Goal: Task Accomplishment & Management: Manage account settings

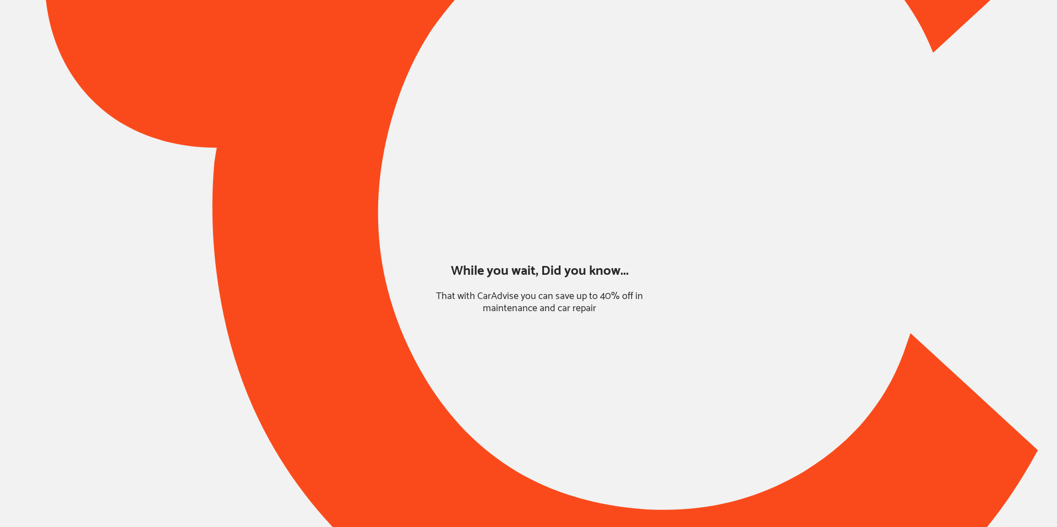
type input "*****"
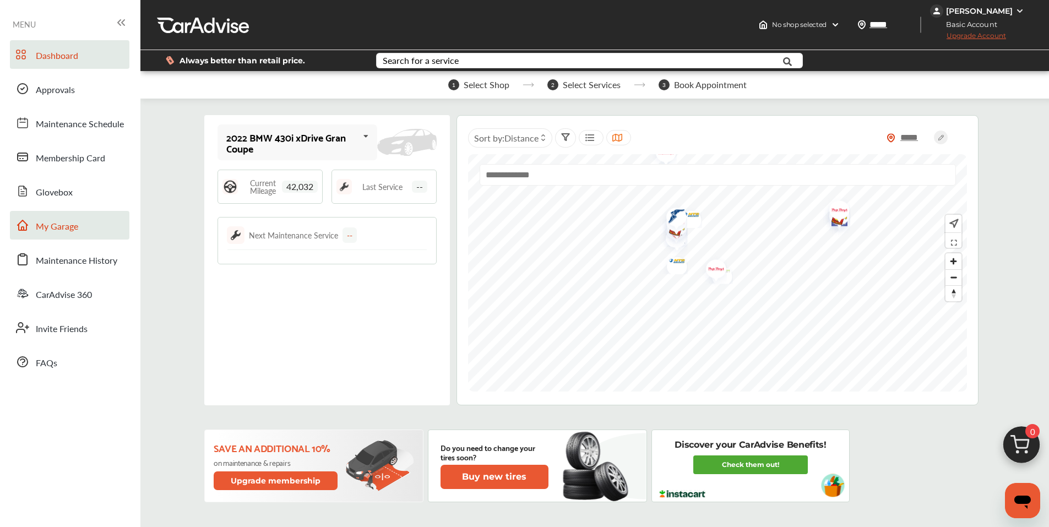
click at [56, 225] on span "My Garage" at bounding box center [57, 227] width 42 height 14
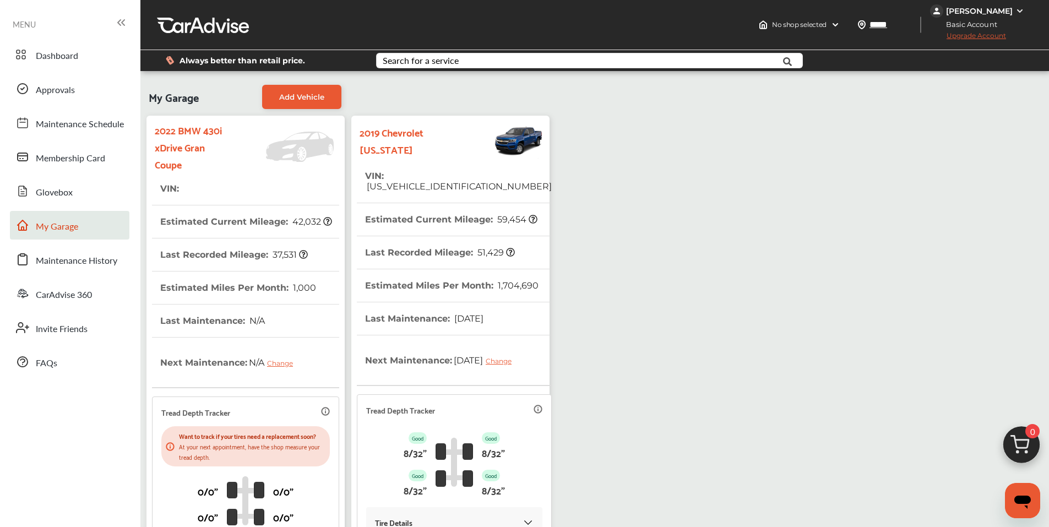
click at [442, 222] on th "Estimated Current Mileage : 59,454" at bounding box center [451, 219] width 172 height 32
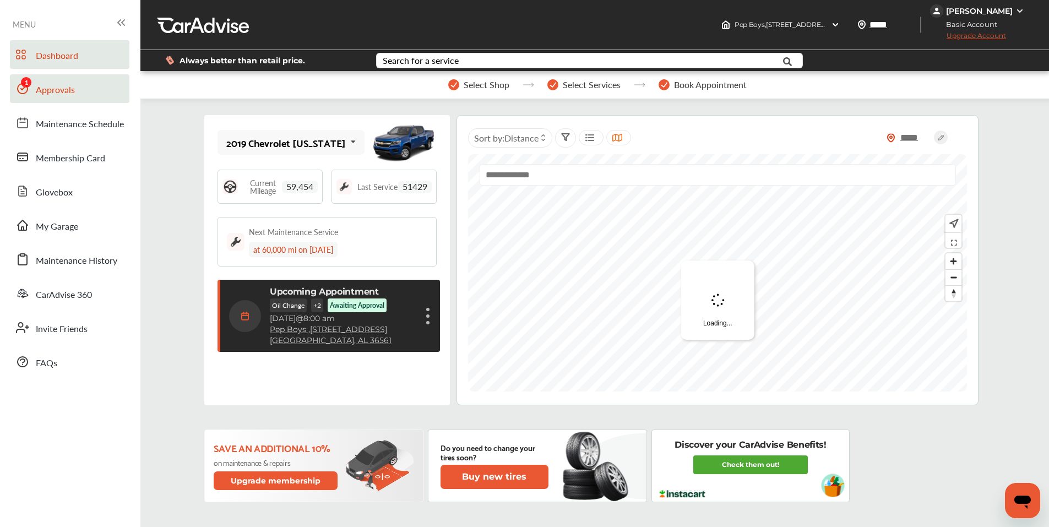
click at [53, 89] on span "Approvals" at bounding box center [55, 90] width 39 height 14
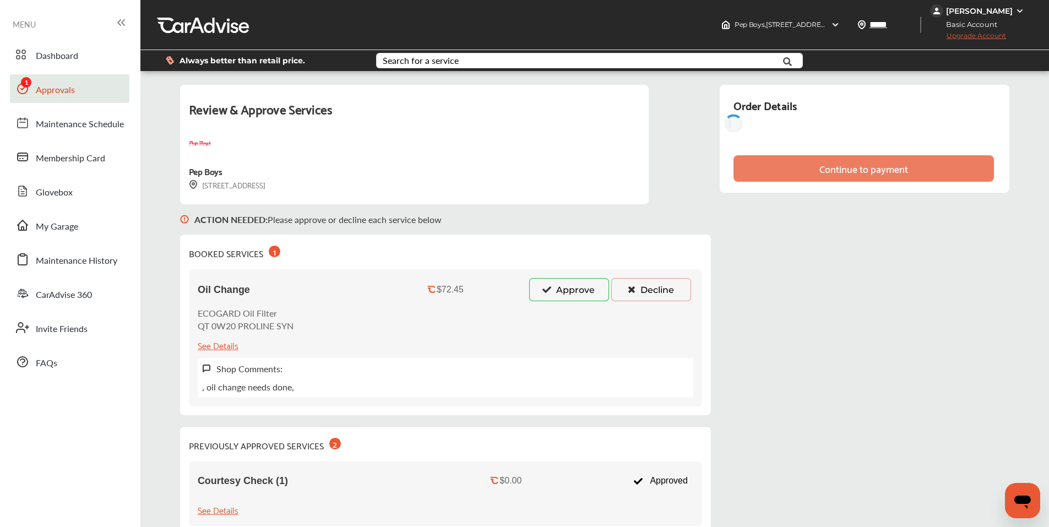
click at [533, 293] on button "Approve" at bounding box center [569, 289] width 80 height 23
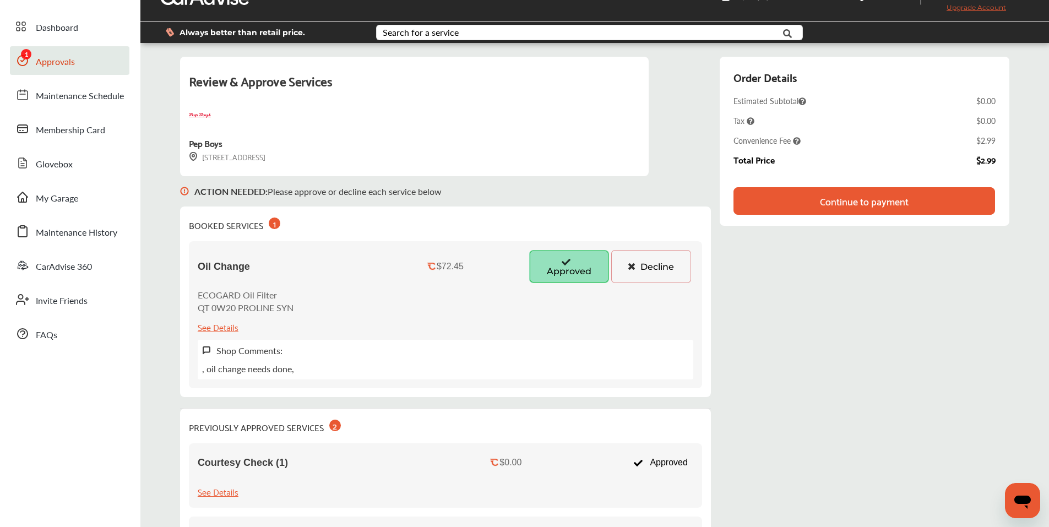
scroll to position [55, 0]
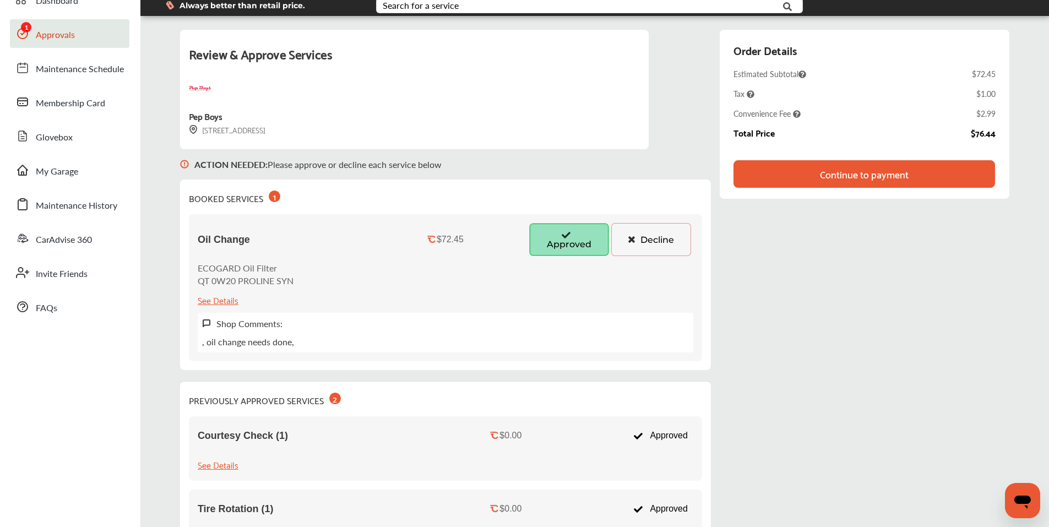
click at [857, 176] on div "Continue to payment" at bounding box center [864, 173] width 89 height 11
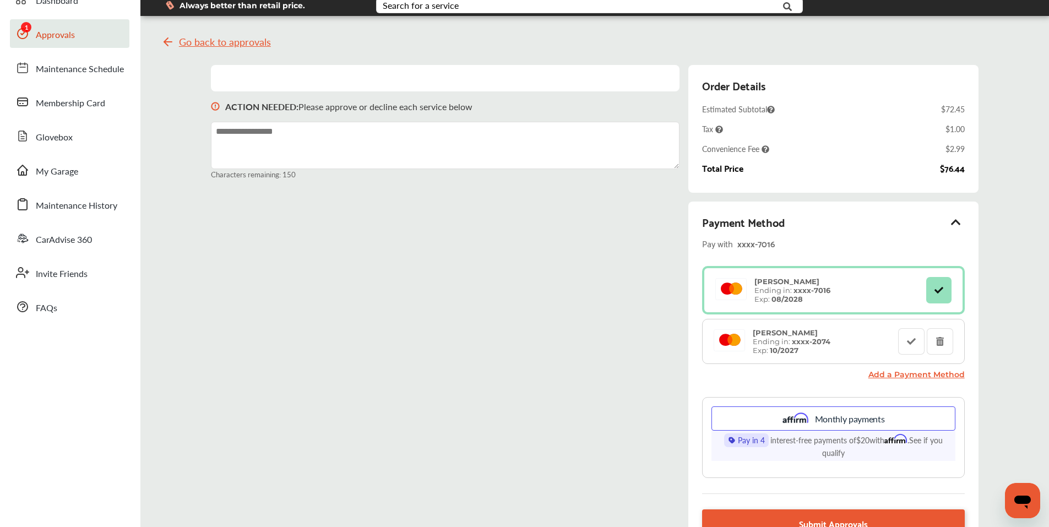
click at [833, 388] on div "[PERSON_NAME] Ending in: xxxx- 7016 Exp: 08/2028 [PERSON_NAME] Ending in: xxxx-…" at bounding box center [833, 372] width 262 height 212
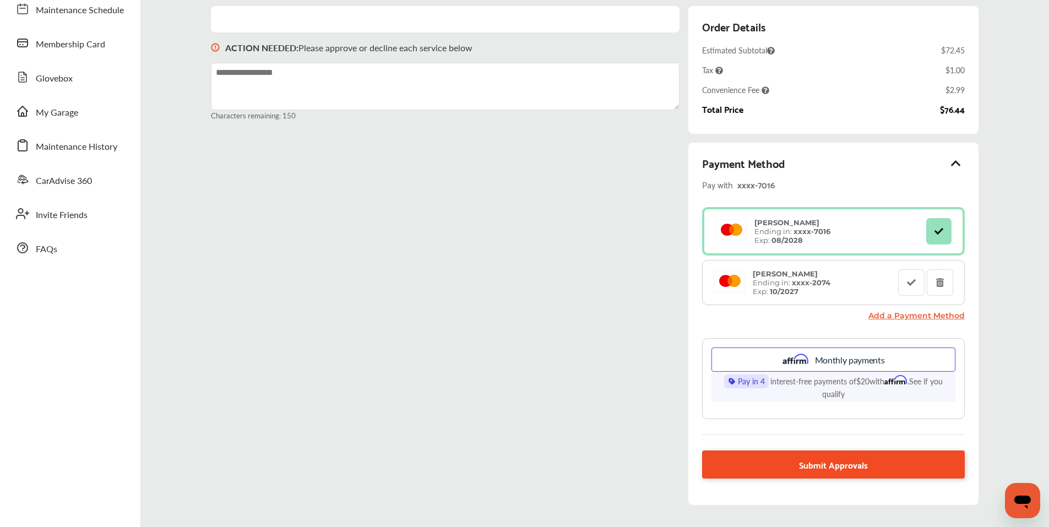
scroll to position [181, 0]
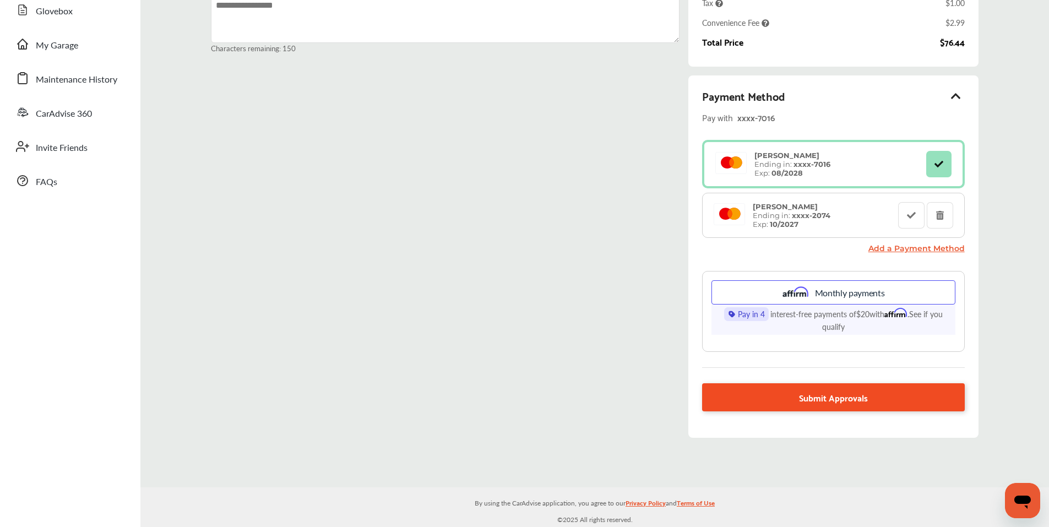
click at [830, 403] on span "Submit Approvals" at bounding box center [833, 397] width 69 height 15
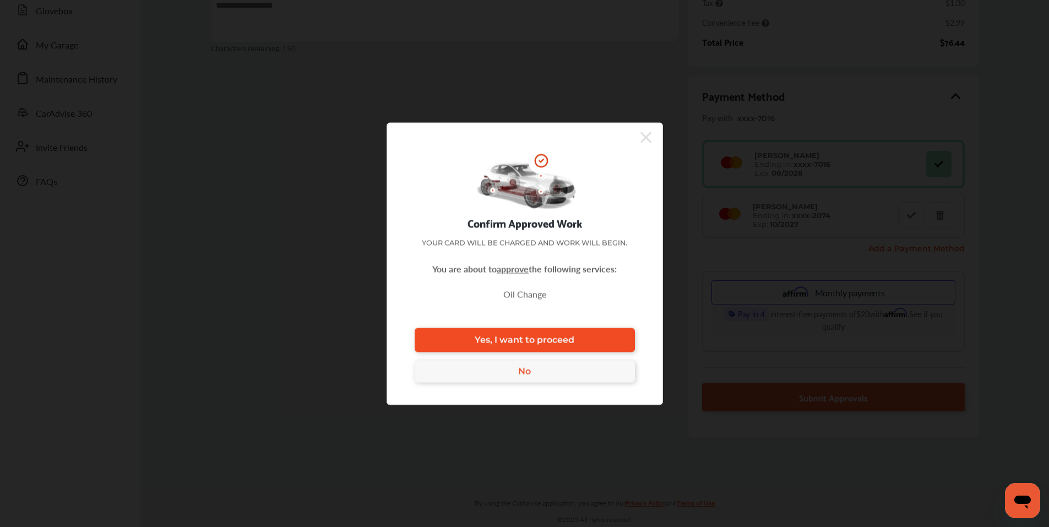
click at [584, 330] on link "Yes, I want to proceed" at bounding box center [525, 340] width 220 height 24
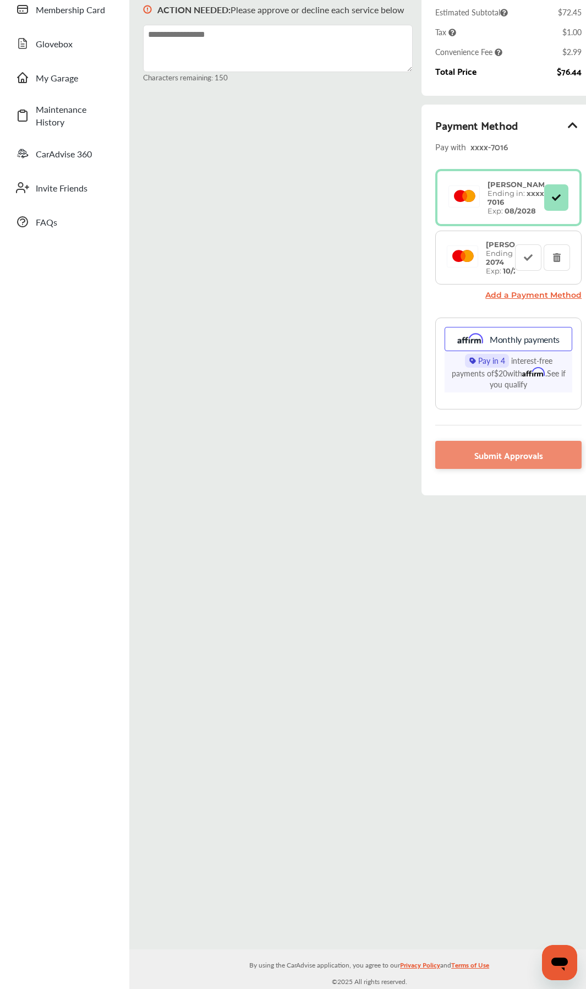
scroll to position [4, 0]
